Goal: Task Accomplishment & Management: Use online tool/utility

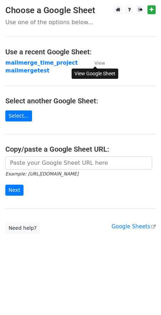
click at [98, 63] on small "View" at bounding box center [99, 62] width 11 height 5
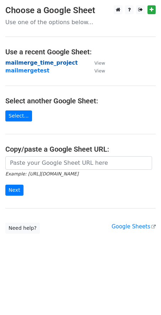
click at [47, 64] on strong "mailmerge_time_project" at bounding box center [41, 63] width 72 height 6
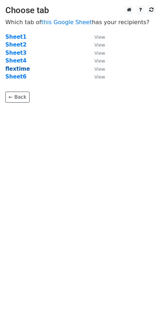
click at [14, 69] on strong "flextime" at bounding box center [17, 69] width 25 height 6
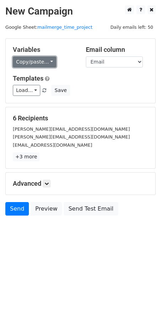
click at [31, 60] on link "Copy/paste..." at bounding box center [34, 62] width 43 height 11
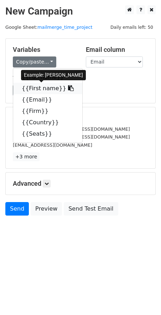
click at [68, 89] on icon at bounding box center [71, 88] width 6 height 6
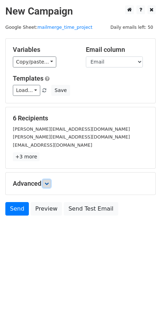
click at [47, 185] on icon at bounding box center [46, 184] width 4 height 4
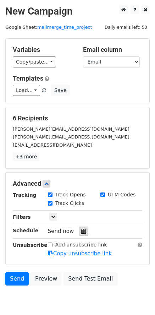
click at [82, 230] on icon at bounding box center [83, 231] width 5 height 5
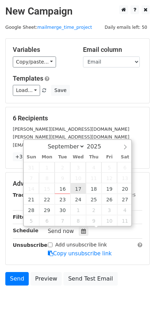
type input "2025-09-17 12:00"
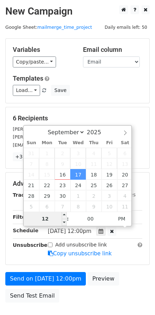
click at [44, 220] on input "12" at bounding box center [45, 219] width 43 height 14
type input "2"
type input "2025-09-17 02:00"
type input "02"
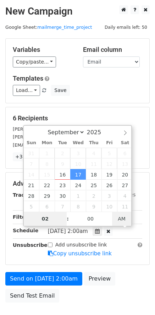
click at [119, 220] on span "AM" at bounding box center [122, 219] width 20 height 14
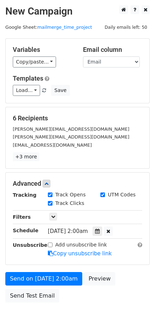
click at [75, 303] on div "Send on Sep 17 at 2:00am Preview Send Test Email" at bounding box center [77, 289] width 155 height 34
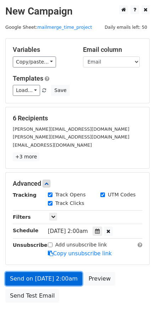
click at [39, 278] on link "Send on Sep 17 at 2:00am" at bounding box center [43, 279] width 77 height 14
